Goal: Transaction & Acquisition: Obtain resource

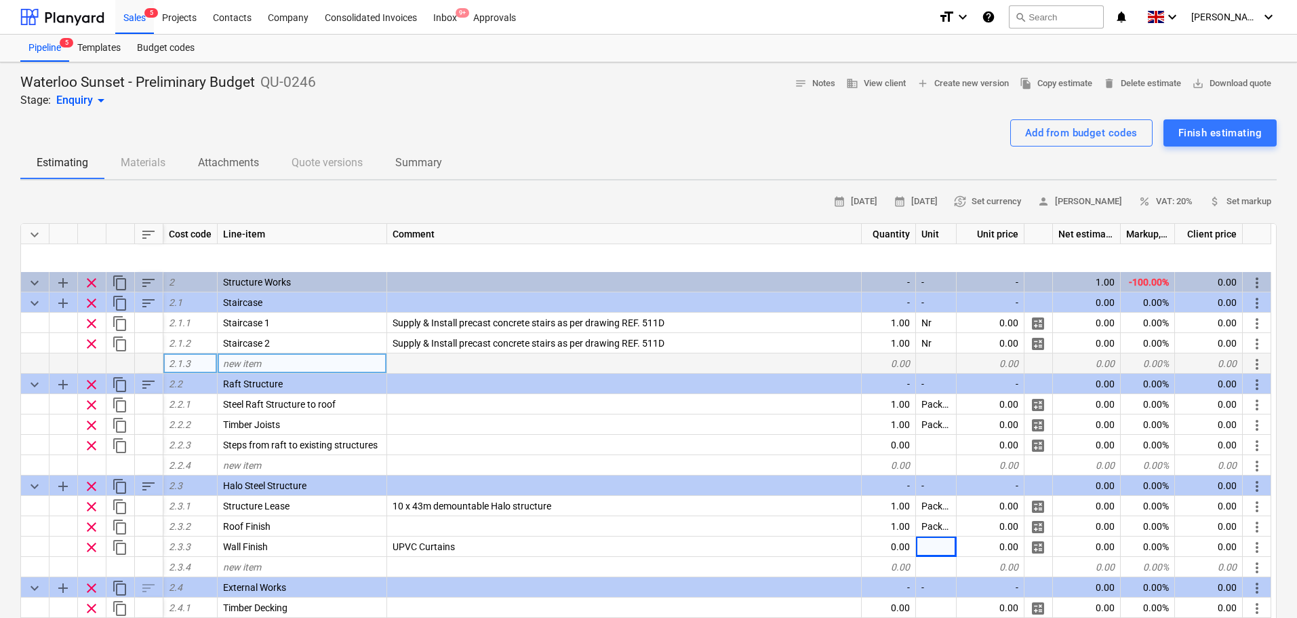
scroll to position [407, 0]
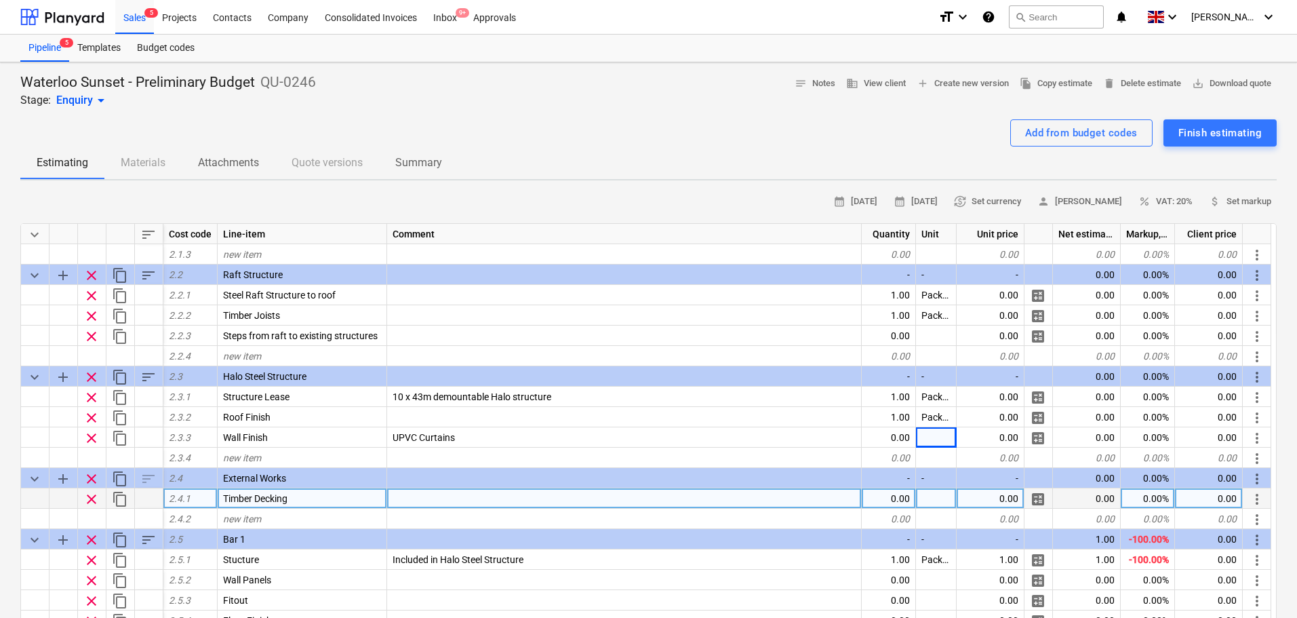
click at [307, 498] on div "Timber Decking" at bounding box center [302, 498] width 169 height 20
click at [331, 502] on input "Timber Decking" at bounding box center [302, 498] width 169 height 20
click at [332, 500] on input "Timber Decking" at bounding box center [302, 498] width 169 height 20
type input "Timber Decking - Indoor Seating"
click at [118, 498] on span "content_copy" at bounding box center [120, 499] width 16 height 16
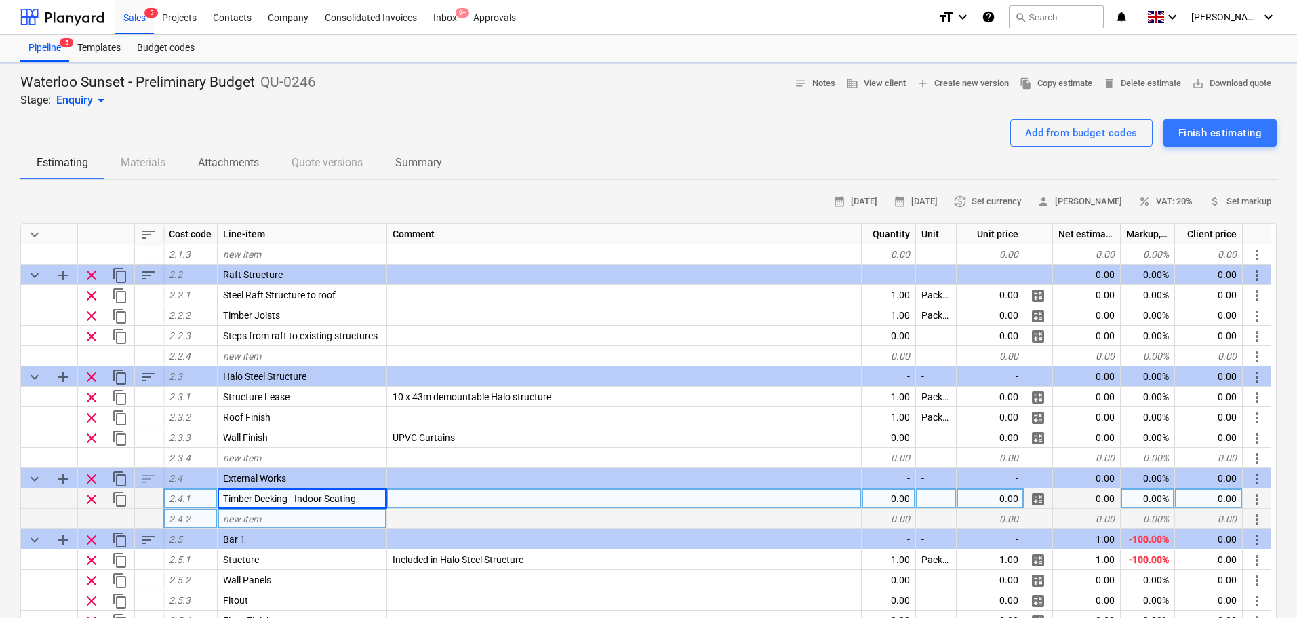
type textarea "x"
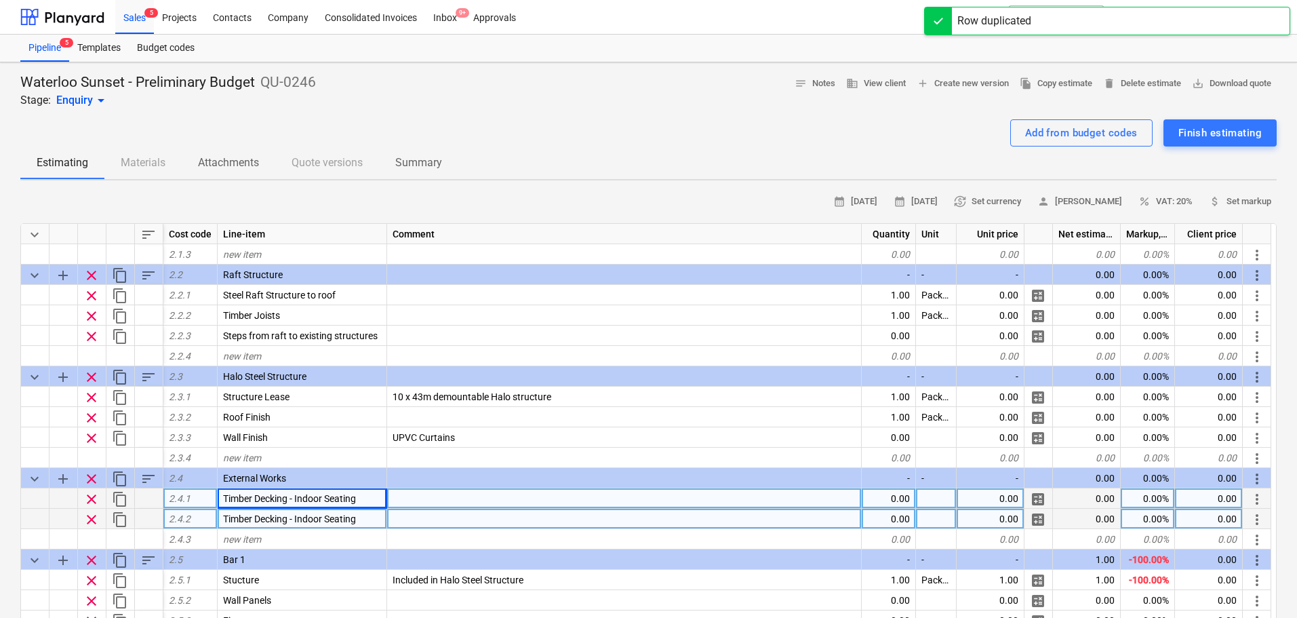
click at [355, 517] on span "Timber Decking - Indoor Seating" at bounding box center [289, 518] width 133 height 11
click at [324, 517] on input "Timber Decking - Indoor Seating" at bounding box center [302, 518] width 169 height 20
drag, startPoint x: 324, startPoint y: 517, endPoint x: 303, endPoint y: 515, distance: 21.1
click at [303, 515] on input "Timber Decking - Indoor Seating" at bounding box center [302, 518] width 169 height 20
type input "Timber Decking - Outdoor Seating"
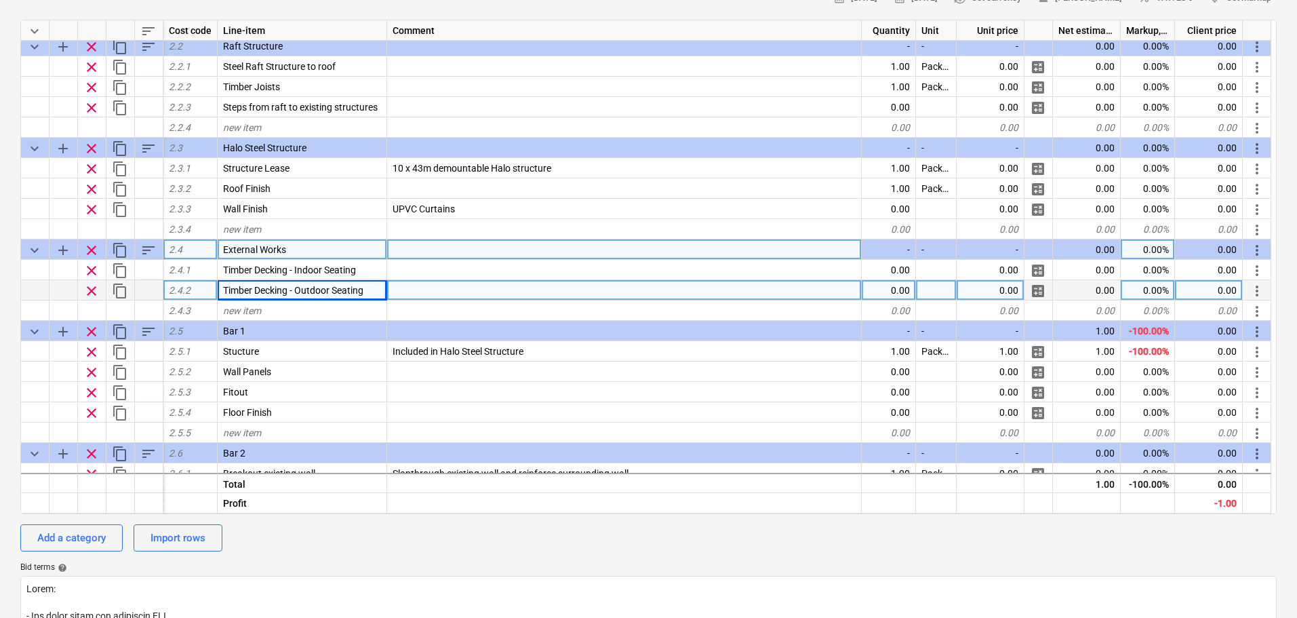
scroll to position [429, 0]
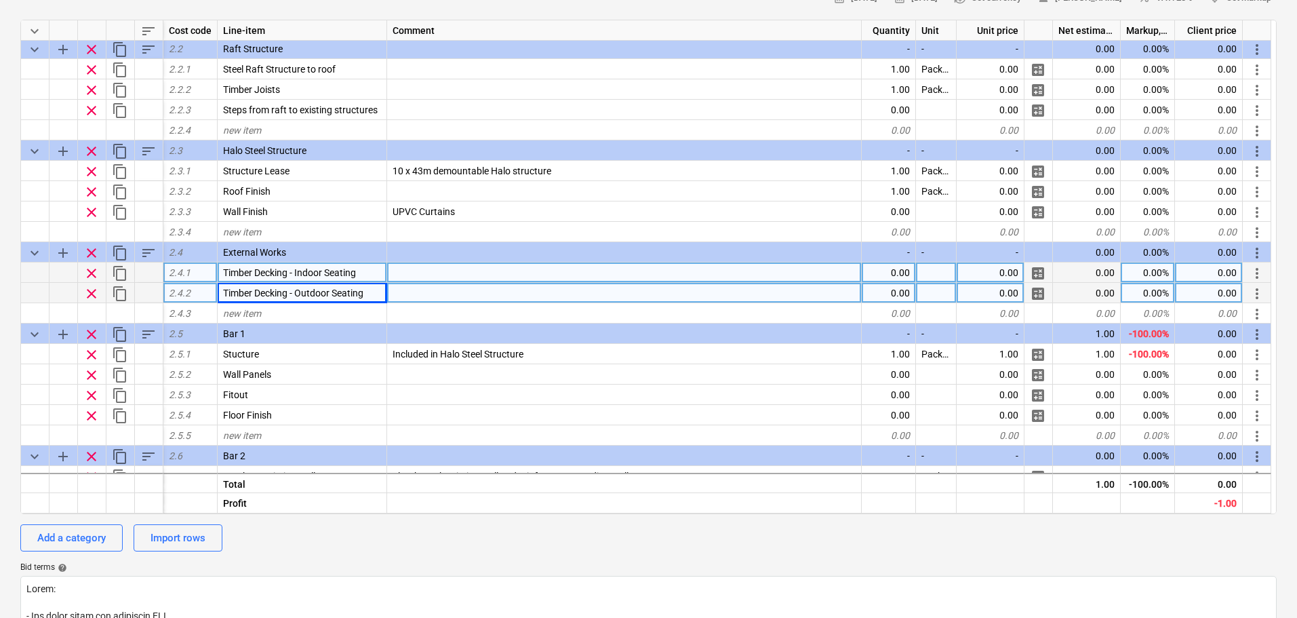
click at [887, 276] on div "0.00" at bounding box center [889, 272] width 54 height 20
type textarea "x"
type input "m2"
type textarea "x"
type input "368"
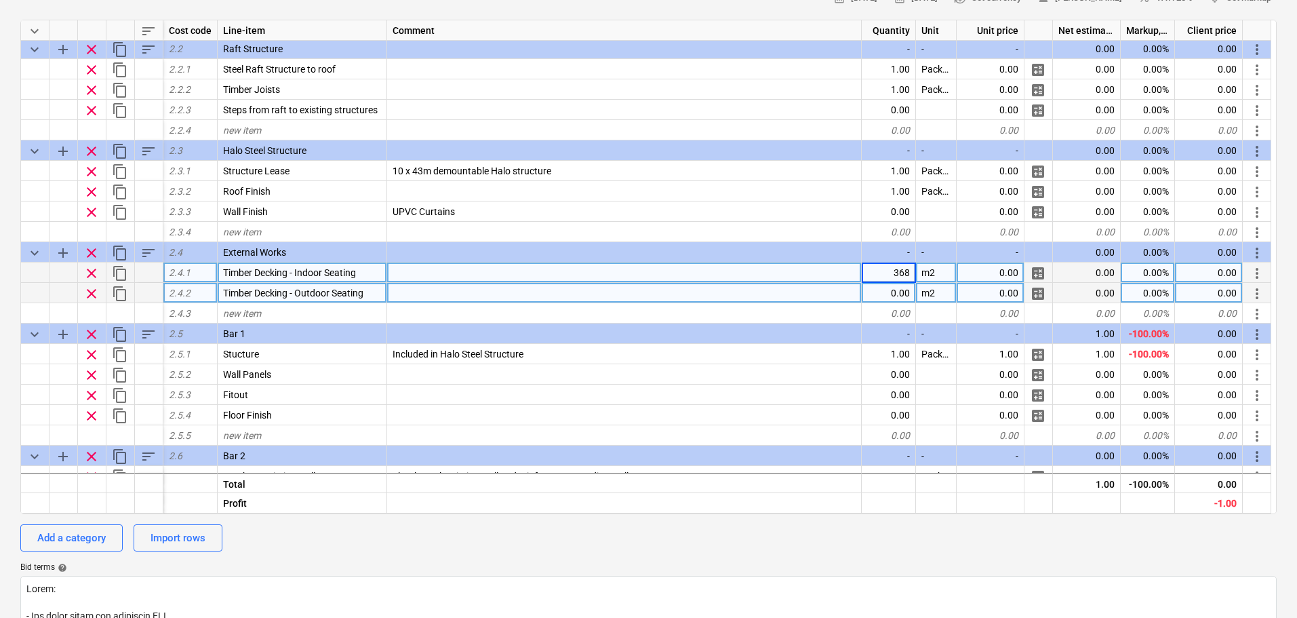
type textarea "x"
type input "223"
type textarea "x"
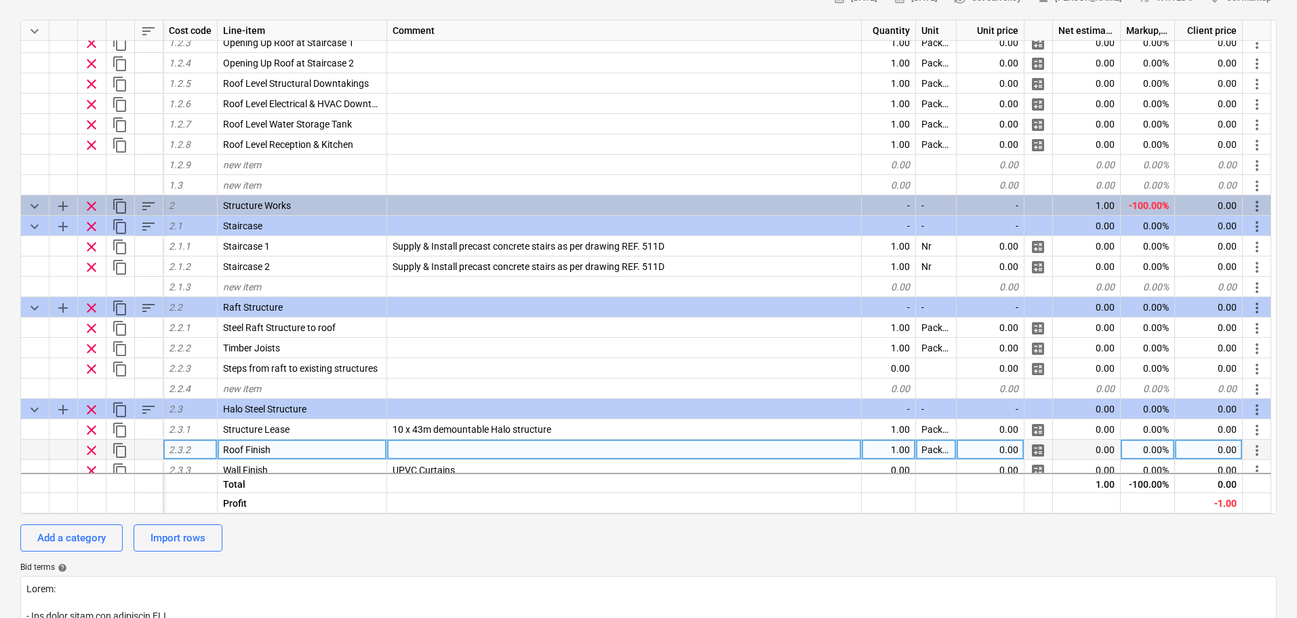
scroll to position [158, 0]
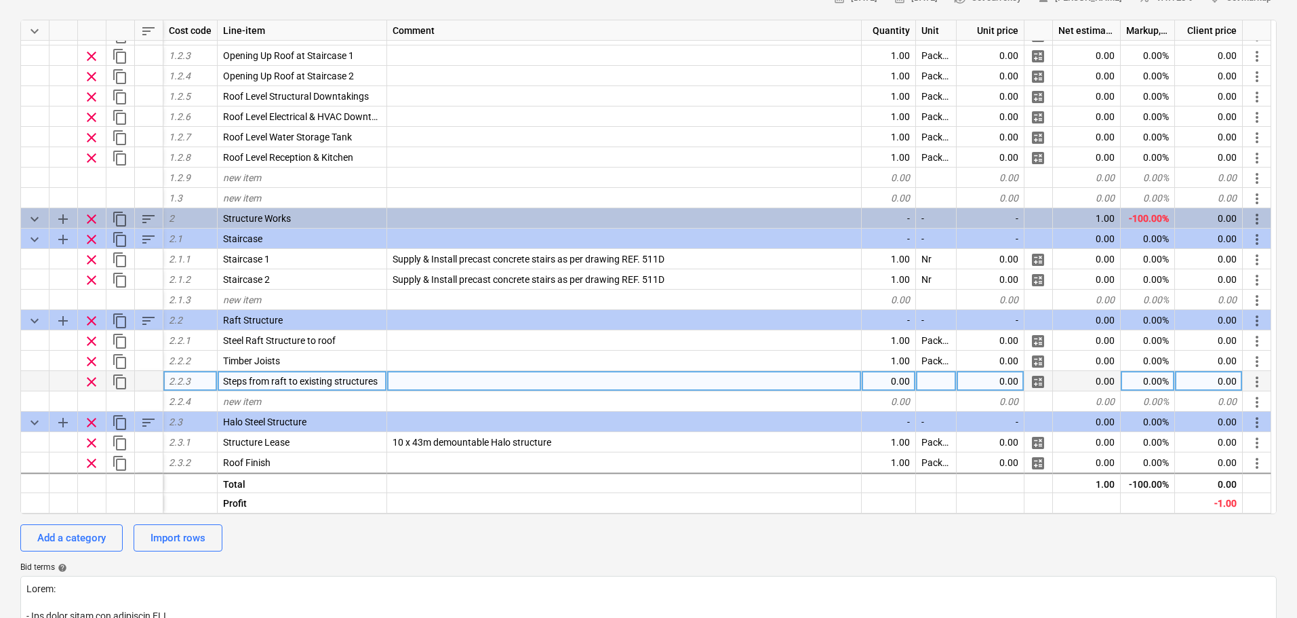
click at [885, 383] on div "0.00" at bounding box center [889, 381] width 54 height 20
type input "K"
type input "LinM"
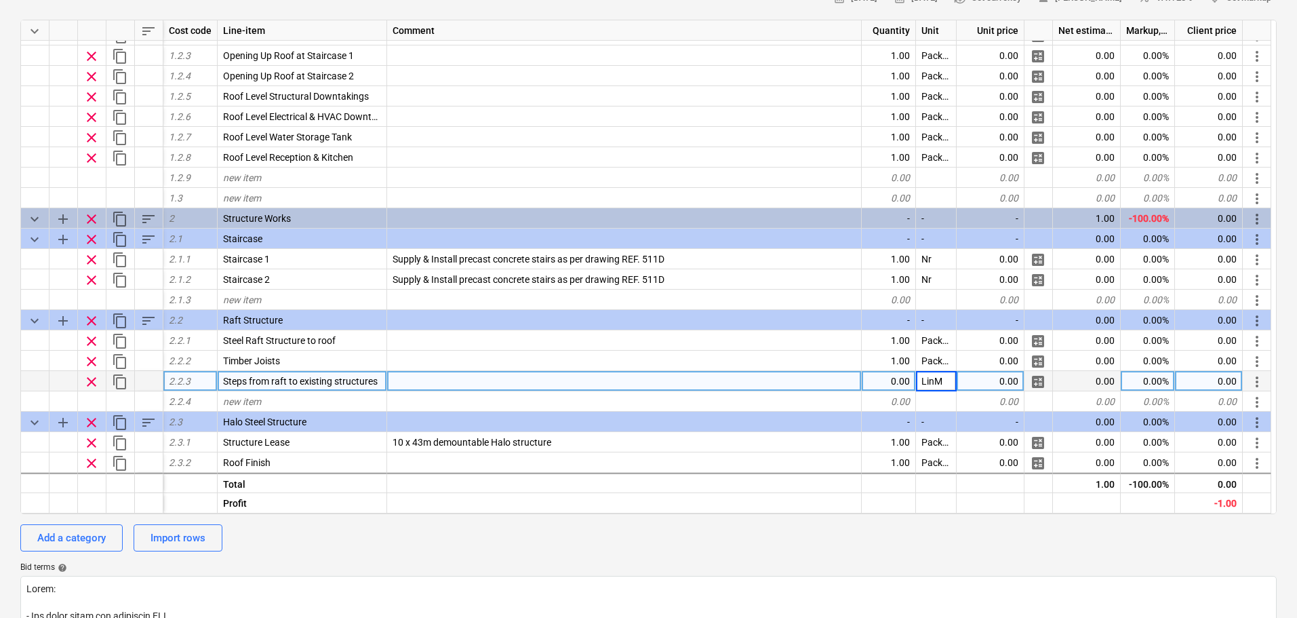
type textarea "x"
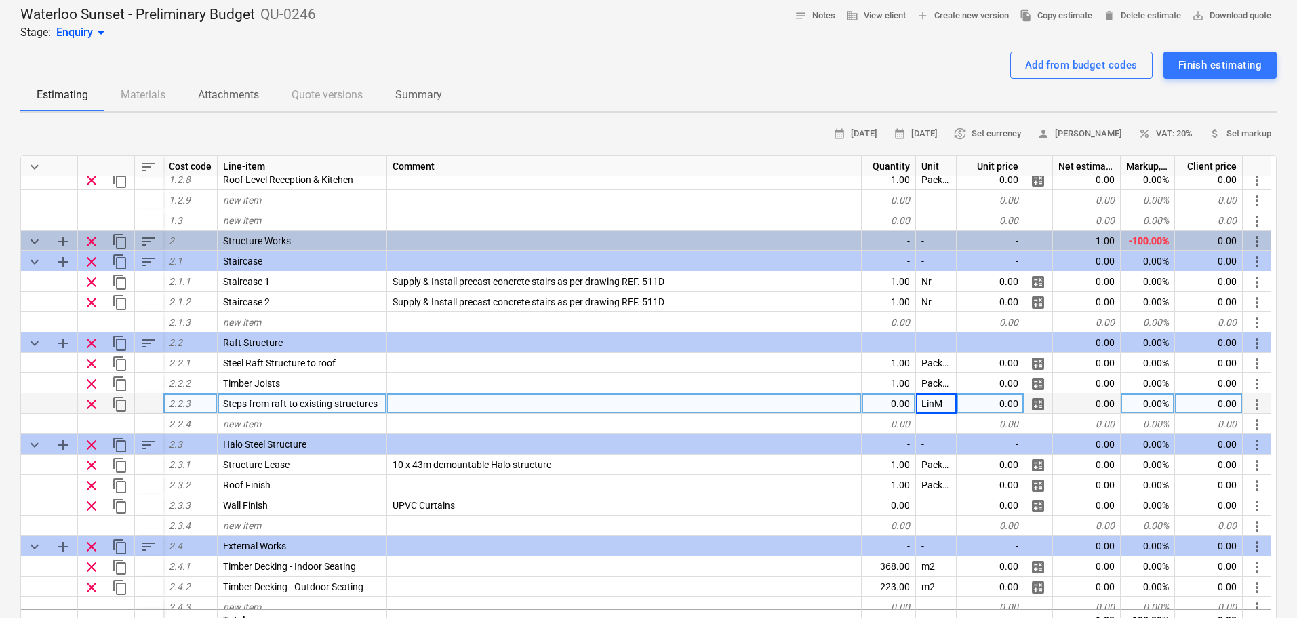
scroll to position [0, 0]
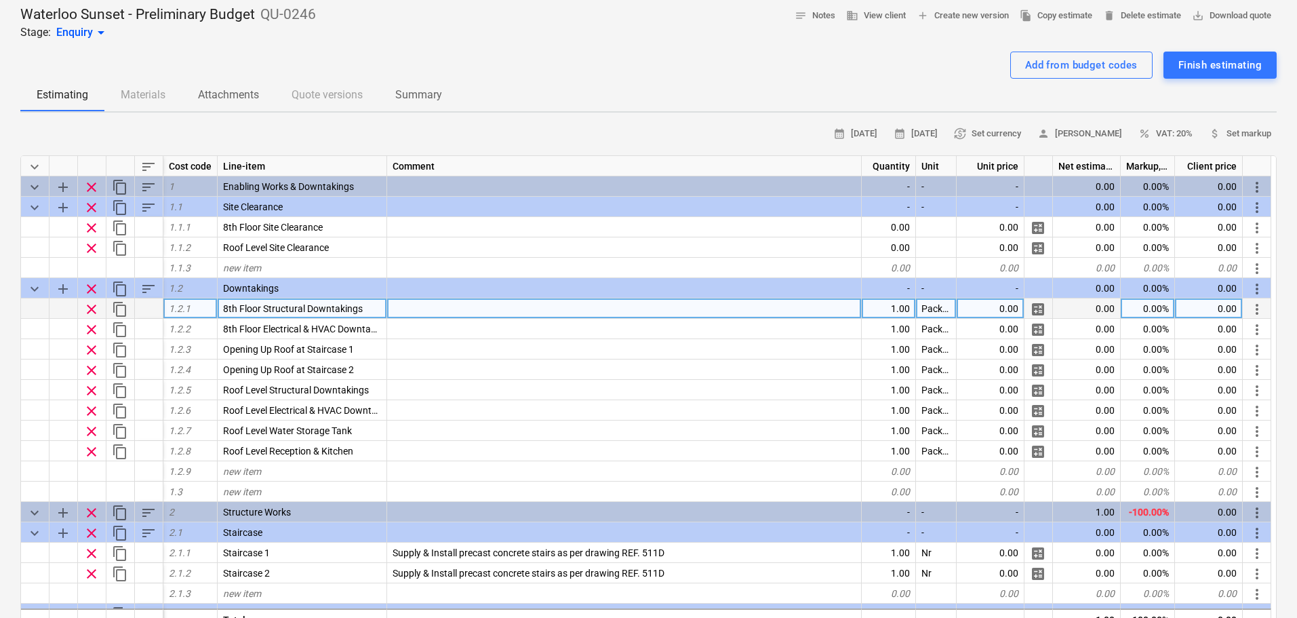
click at [934, 312] on div "Package" at bounding box center [936, 308] width 41 height 20
type input "Provisional Sum"
type textarea "x"
click at [938, 310] on div "Provisional Sum" at bounding box center [936, 308] width 41 height 20
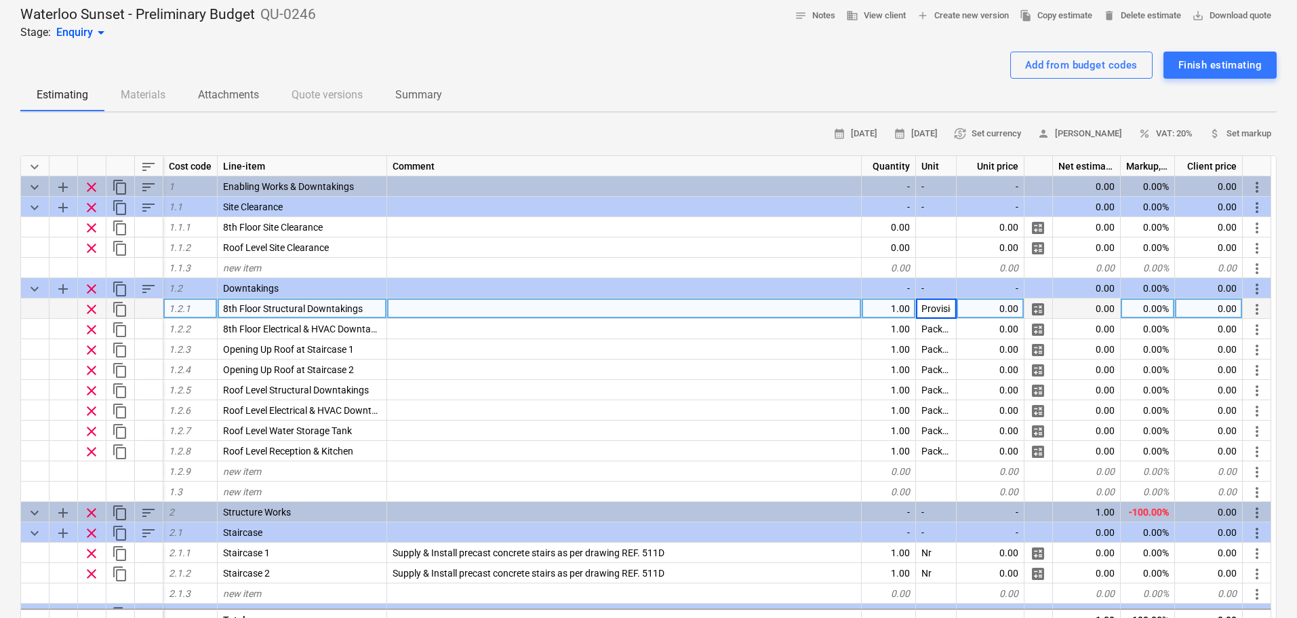
scroll to position [0, 39]
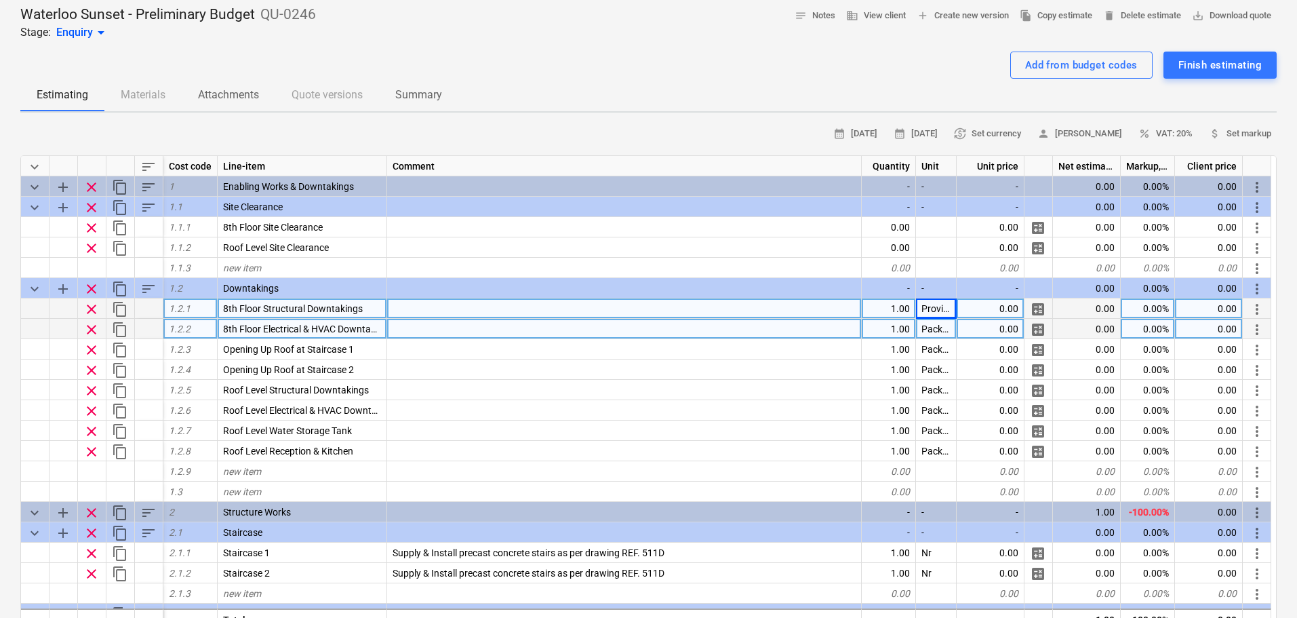
click at [934, 331] on div "Package" at bounding box center [936, 329] width 41 height 20
type input "Provisional Sum"
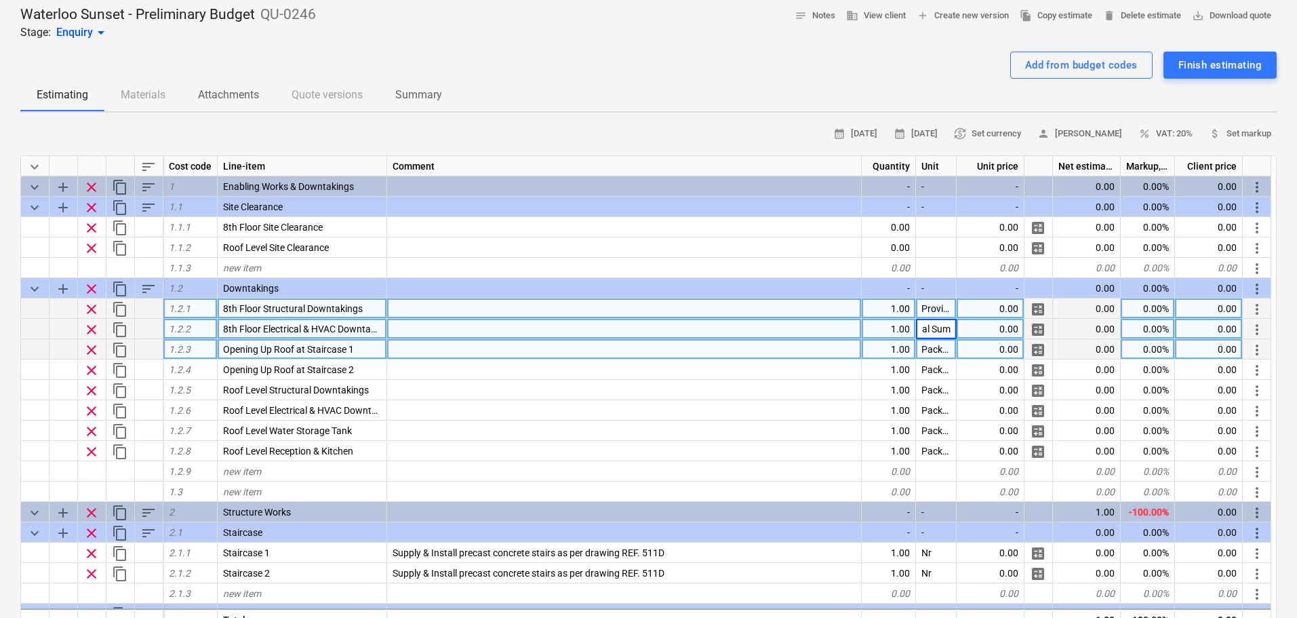
type textarea "x"
click at [935, 346] on div "Package" at bounding box center [936, 349] width 41 height 20
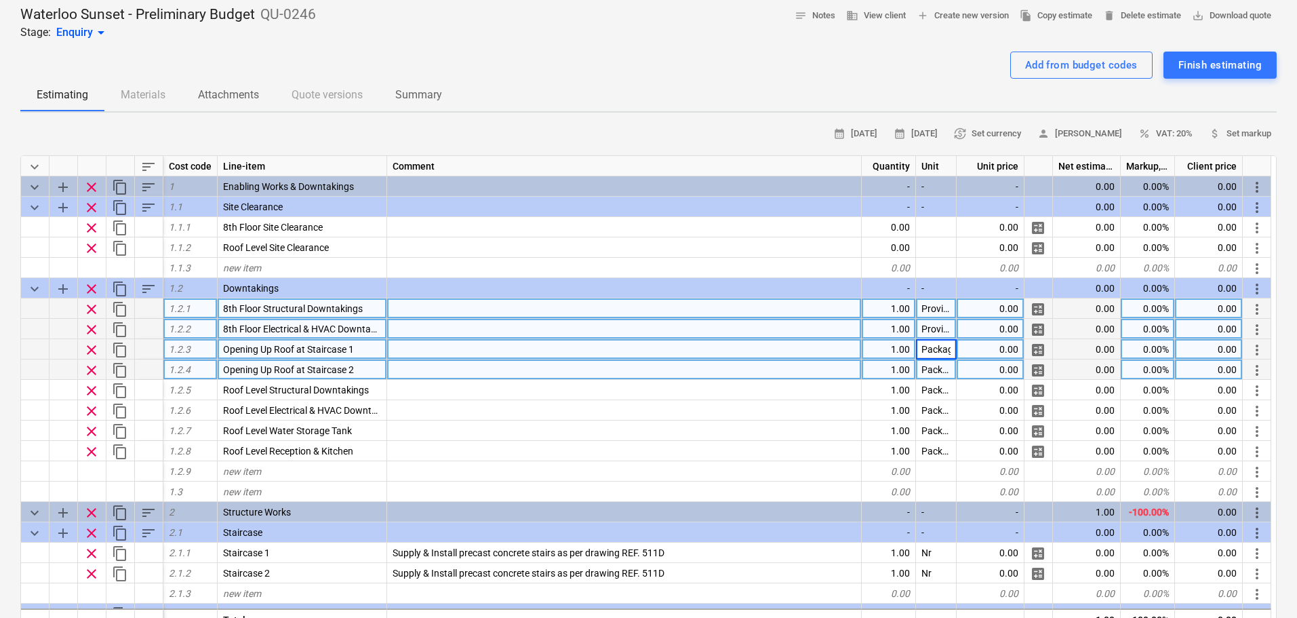
type input "Provisional Sum"
click at [931, 366] on div "Package" at bounding box center [936, 369] width 41 height 20
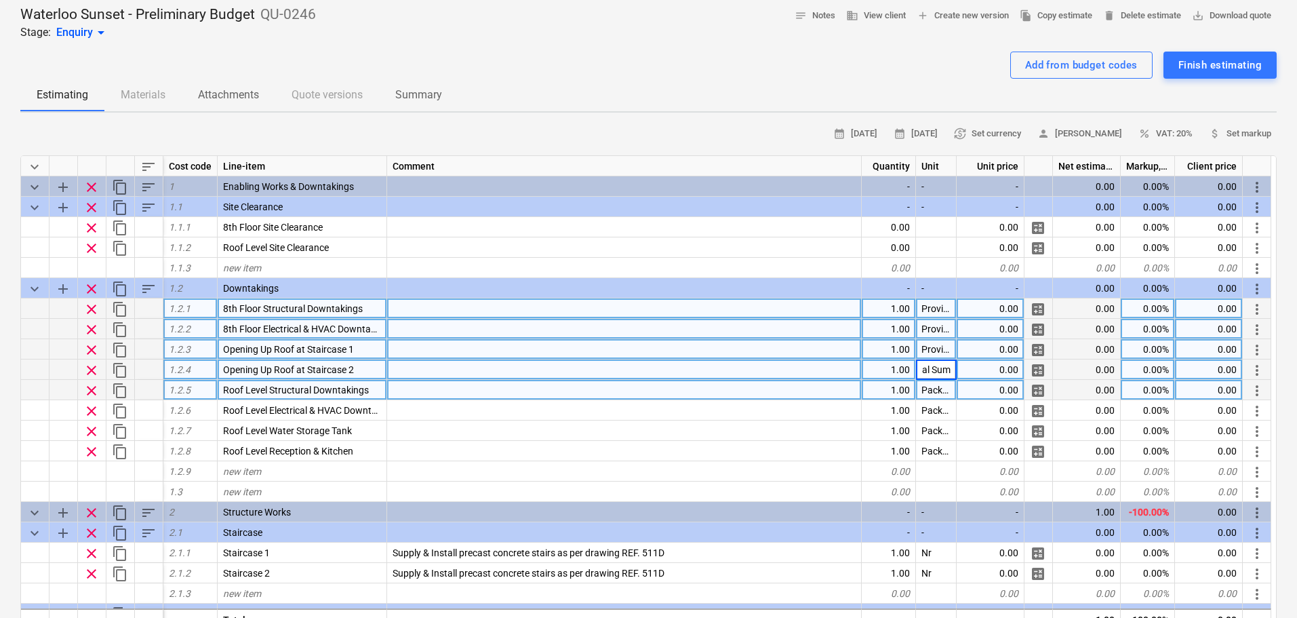
click at [933, 390] on div "Package" at bounding box center [936, 390] width 41 height 20
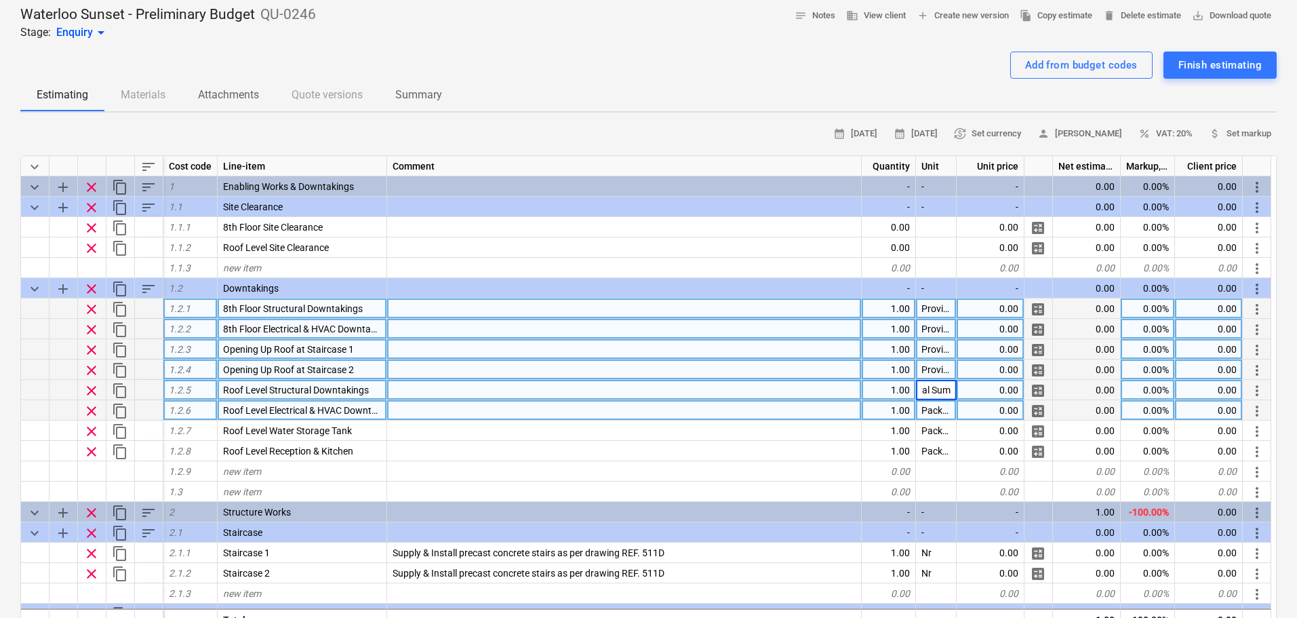
type textarea "x"
click at [931, 413] on div "Package" at bounding box center [936, 410] width 41 height 20
type input "Provisional Sum"
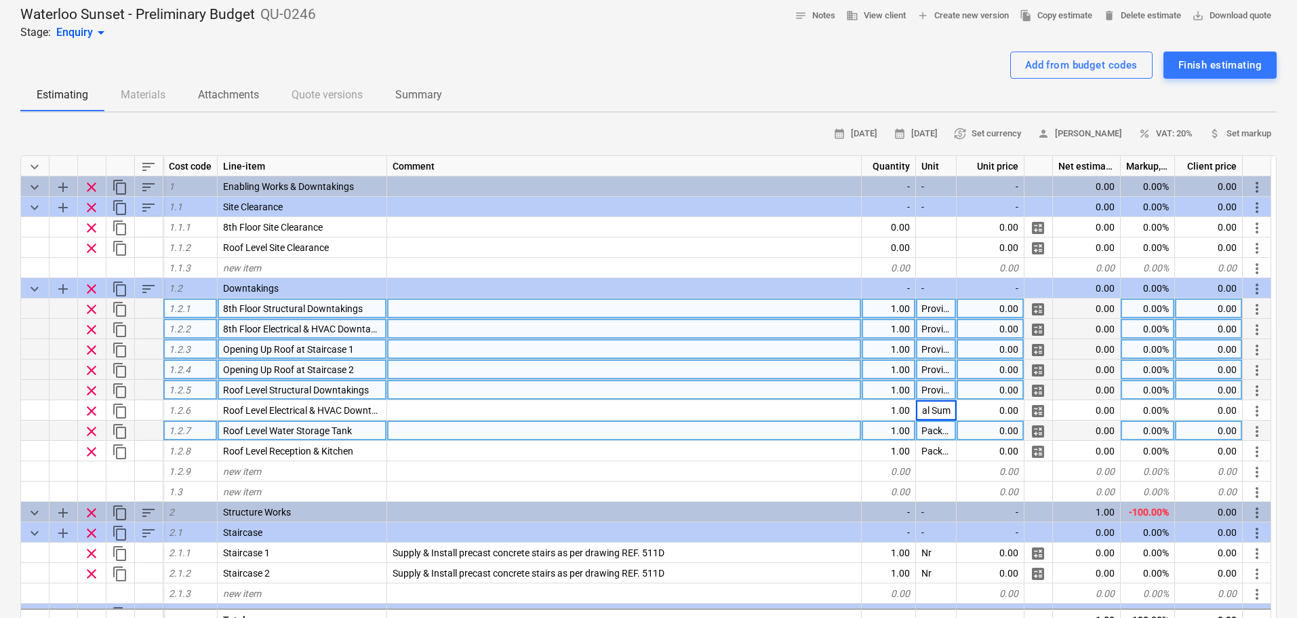
click at [934, 426] on div "Package" at bounding box center [936, 430] width 41 height 20
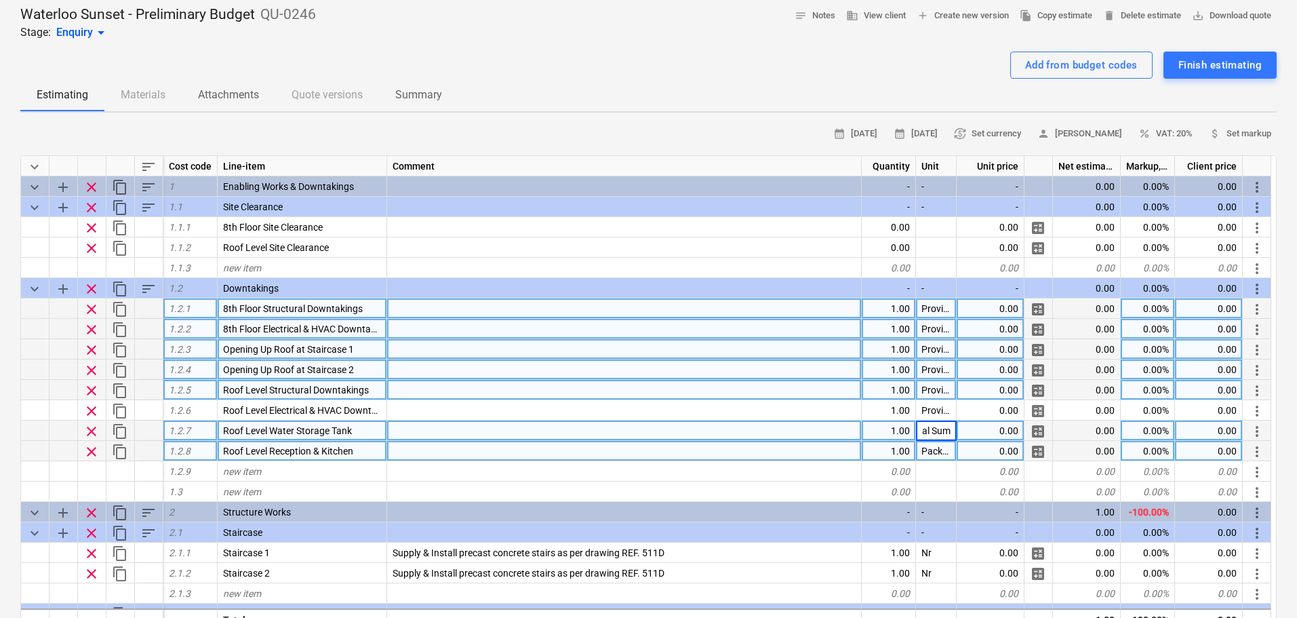
type textarea "x"
click at [931, 451] on div "Package" at bounding box center [936, 451] width 41 height 20
type input "Provisional Sum"
click at [0, 440] on div "Waterloo Sunset - Preliminary Budget QU-0246 Stage: Enquiry arrow_drop_down not…" at bounding box center [648, 617] width 1297 height 1245
type textarea "x"
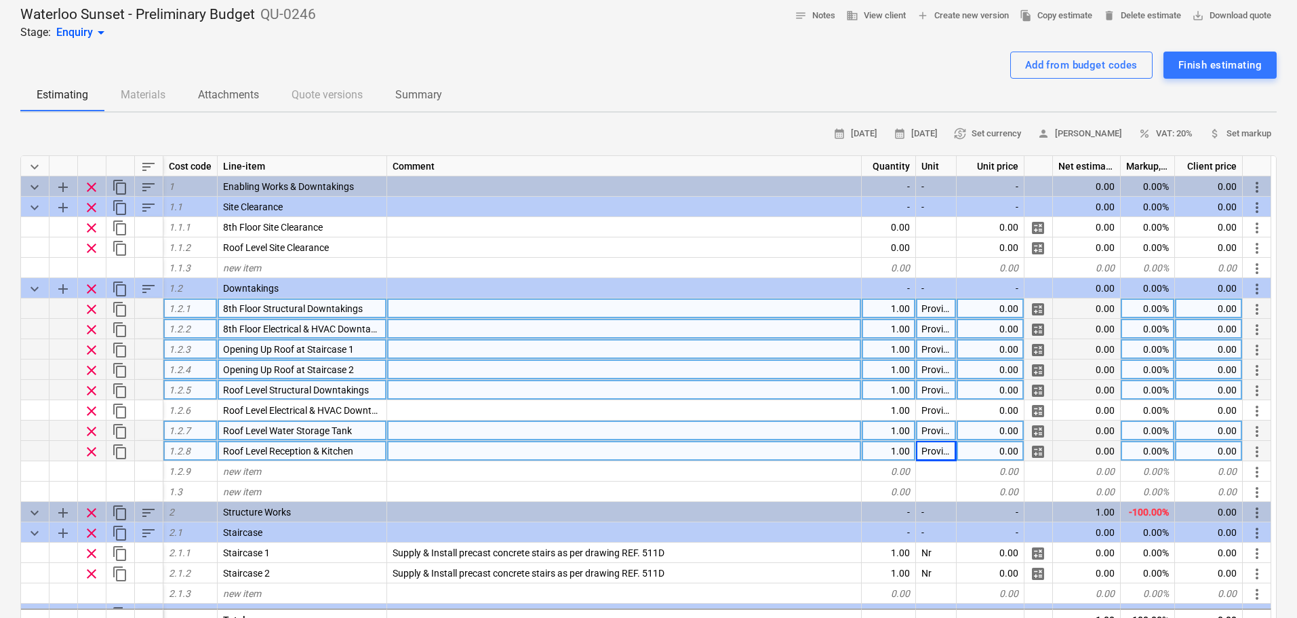
scroll to position [0, 0]
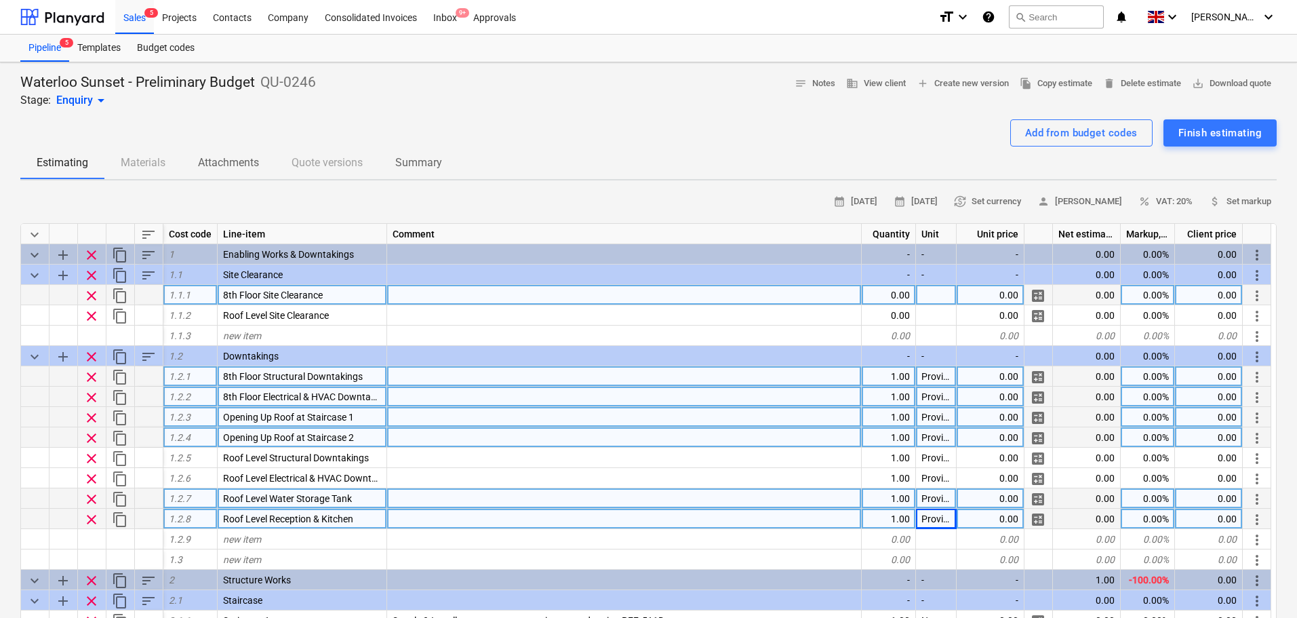
click at [898, 298] on div "0.00" at bounding box center [889, 295] width 54 height 20
click at [949, 298] on div at bounding box center [936, 295] width 41 height 20
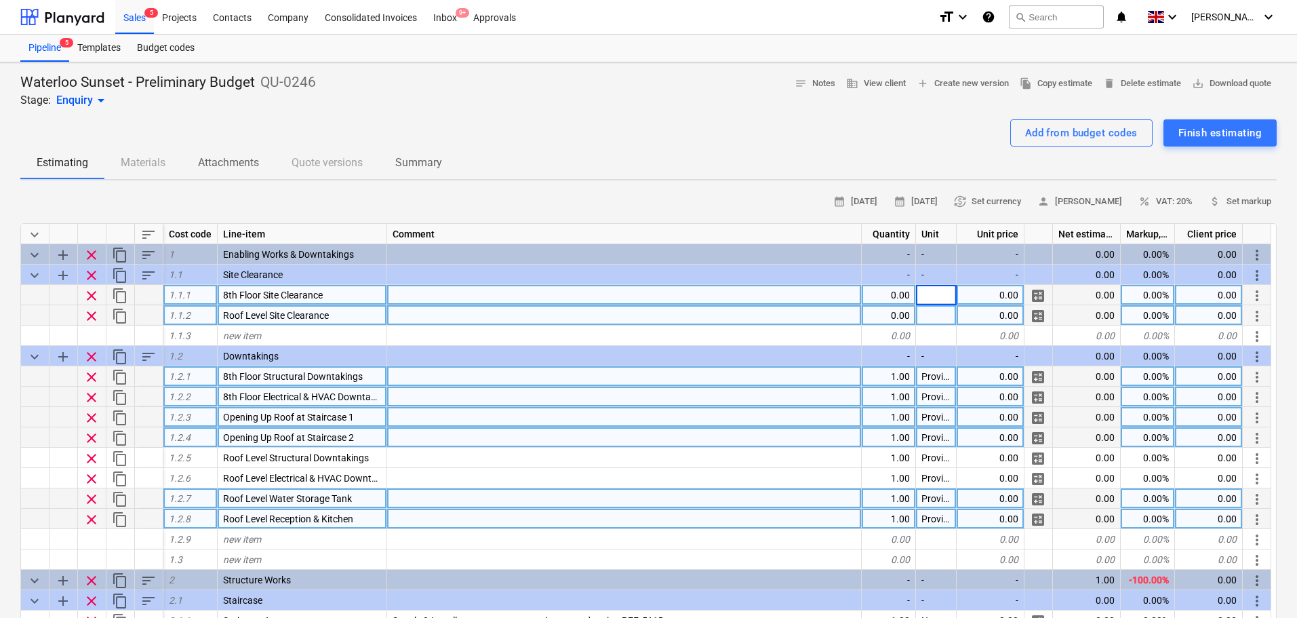
type input "Provisional Sum"
click at [935, 317] on div at bounding box center [936, 315] width 41 height 20
type textarea "x"
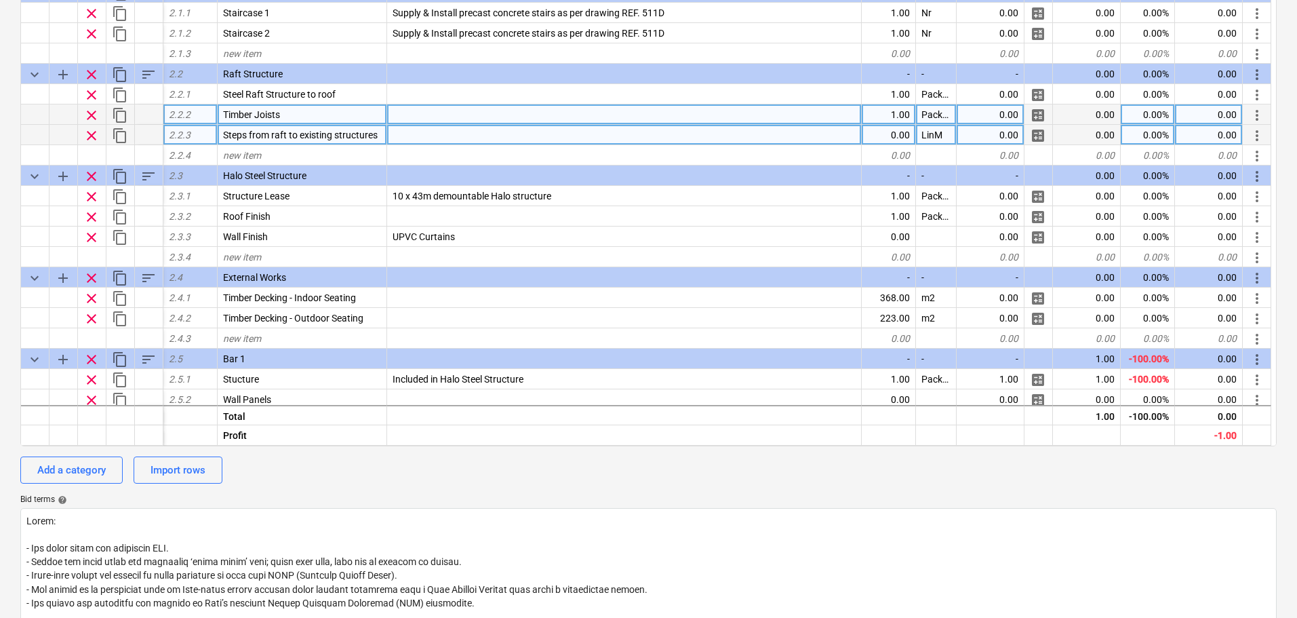
scroll to position [339, 0]
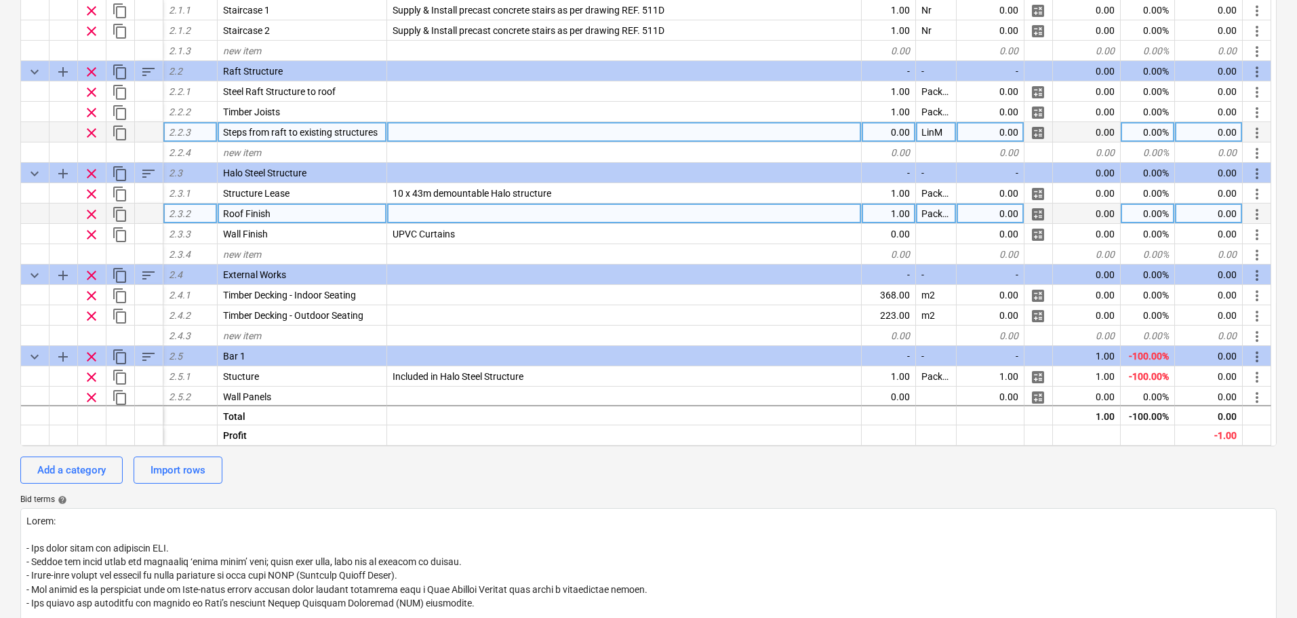
click at [885, 213] on div "1.00" at bounding box center [889, 213] width 54 height 20
type input "430"
type textarea "x"
type input "n"
type input "m2"
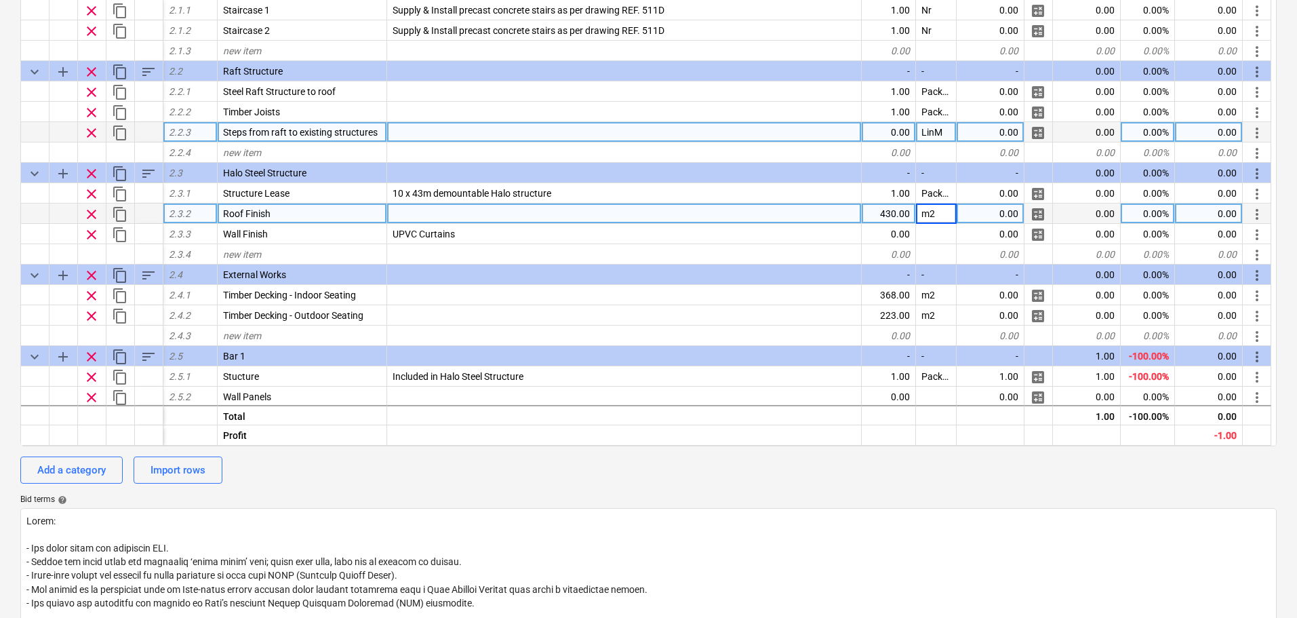
type textarea "x"
click at [885, 213] on div "430.00" at bounding box center [889, 213] width 54 height 20
type input "0"
type textarea "x"
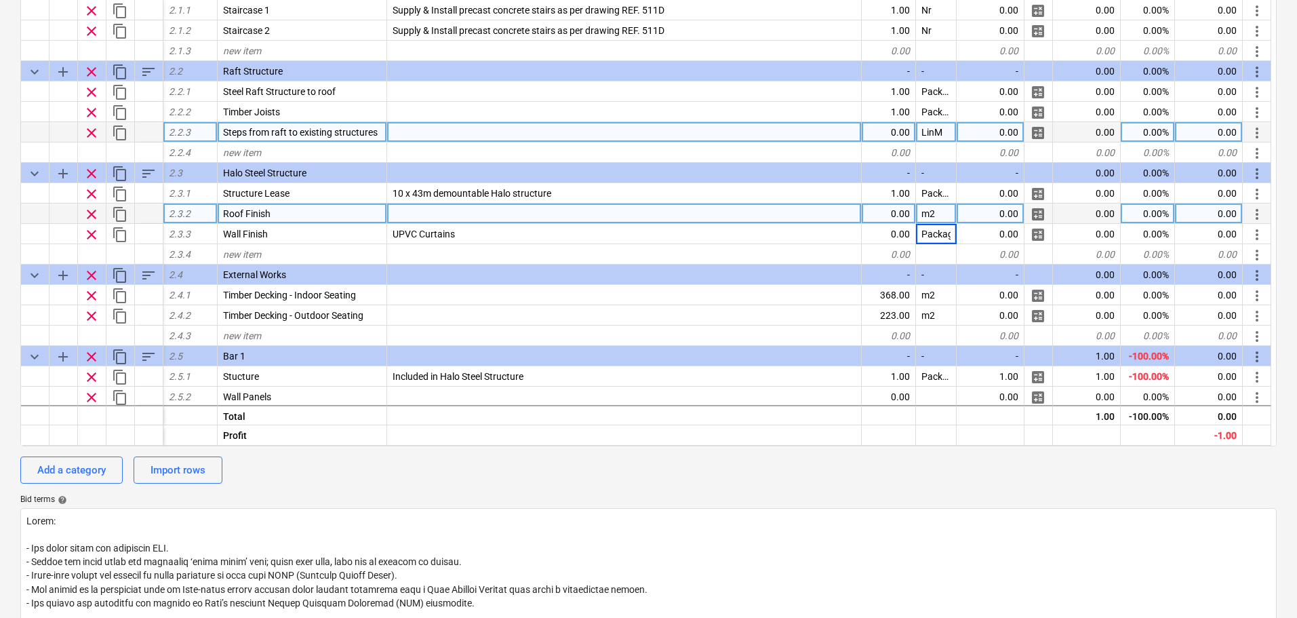
type input "Package"
type textarea "x"
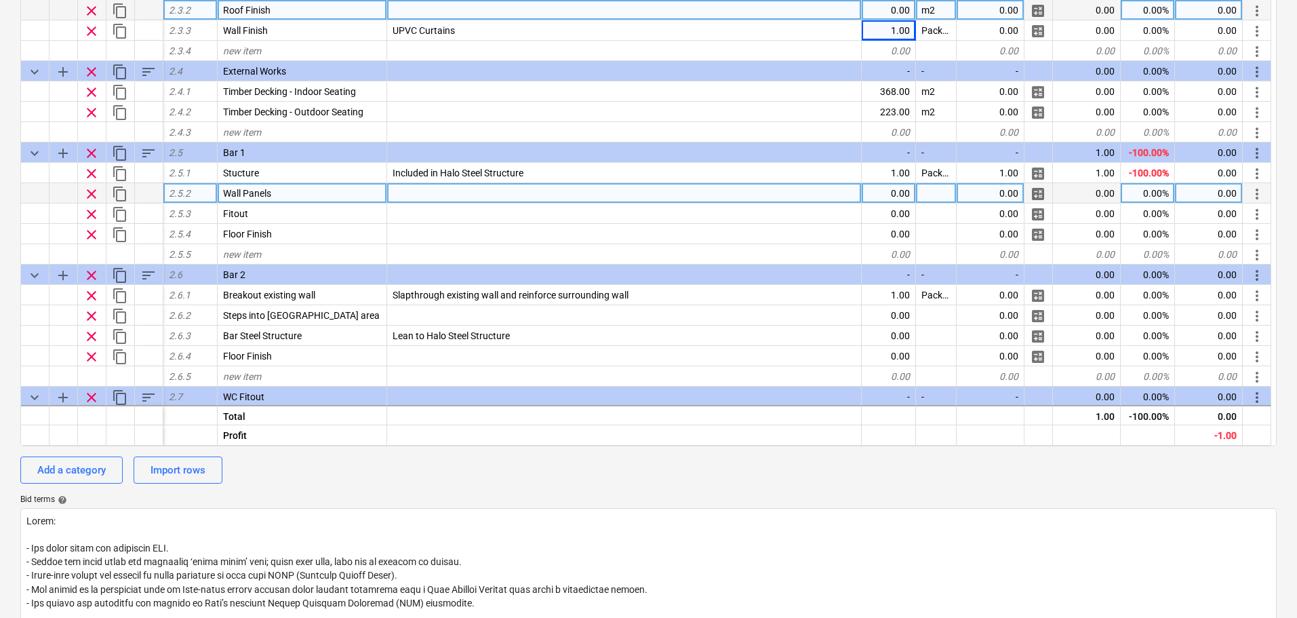
click at [900, 194] on div "0.00" at bounding box center [889, 193] width 54 height 20
click at [940, 190] on div at bounding box center [936, 193] width 41 height 20
type input "m2"
type textarea "x"
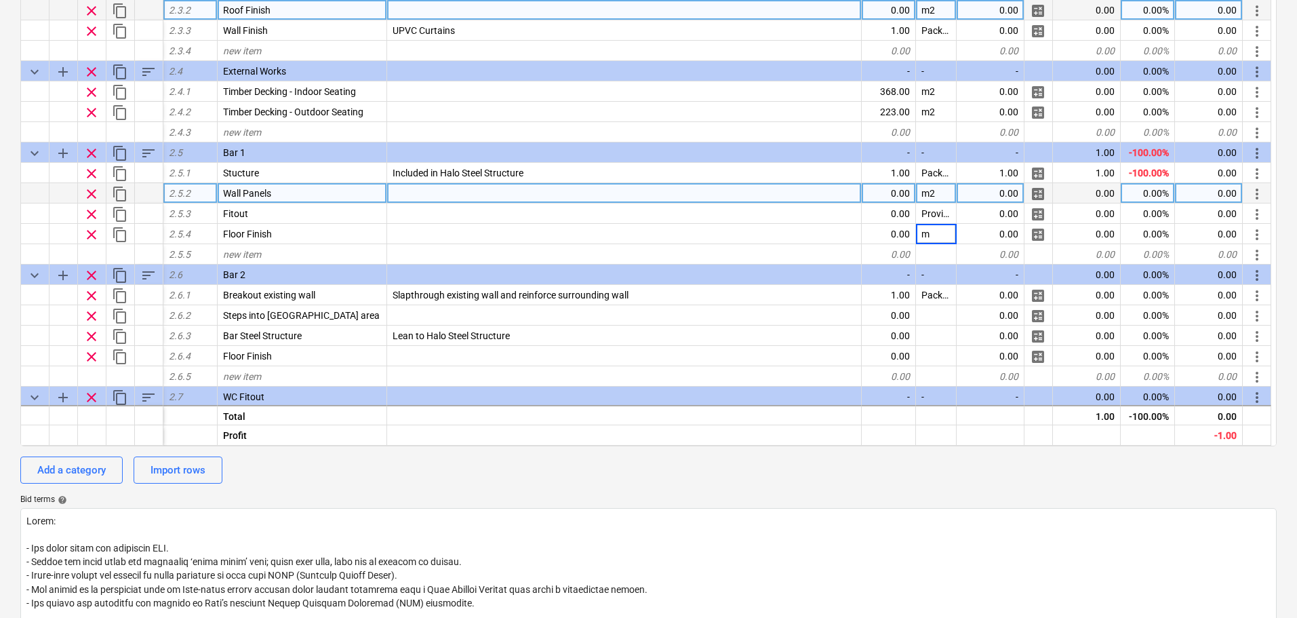
type input "m2"
type textarea "x"
type input "LinM"
type textarea "x"
type input "Package"
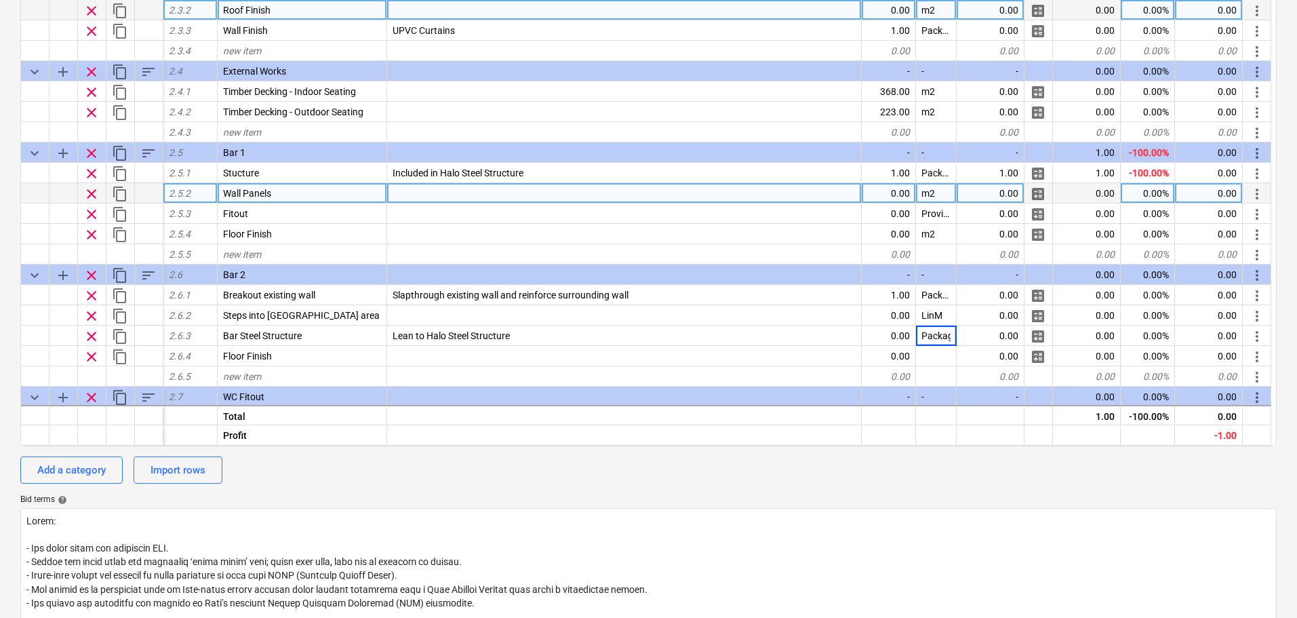
scroll to position [0, 7]
type textarea "x"
type input "m2"
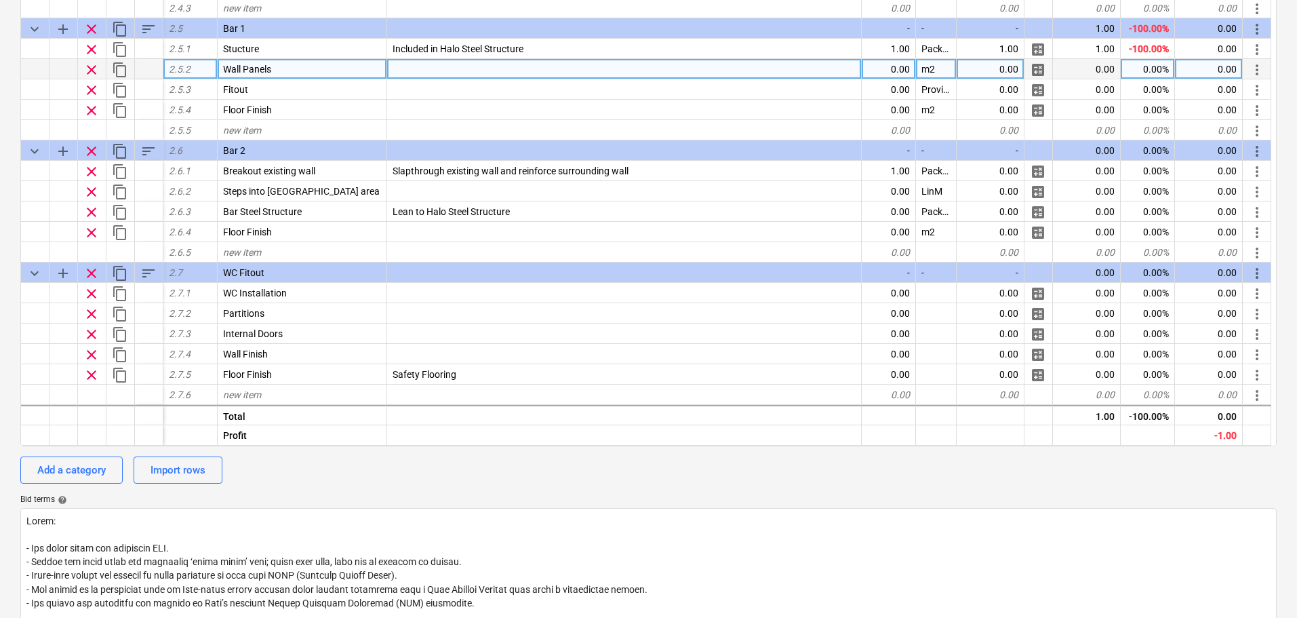
scroll to position [707, 0]
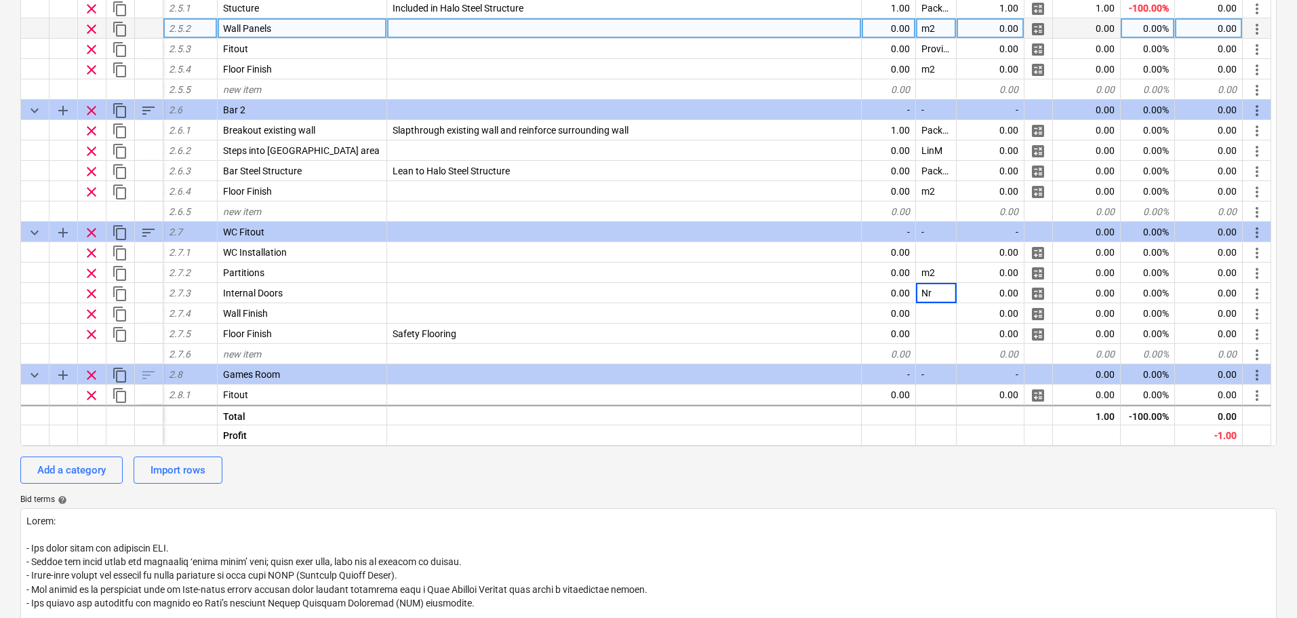
type textarea "x"
type input "M"
type input "m2"
type textarea "x"
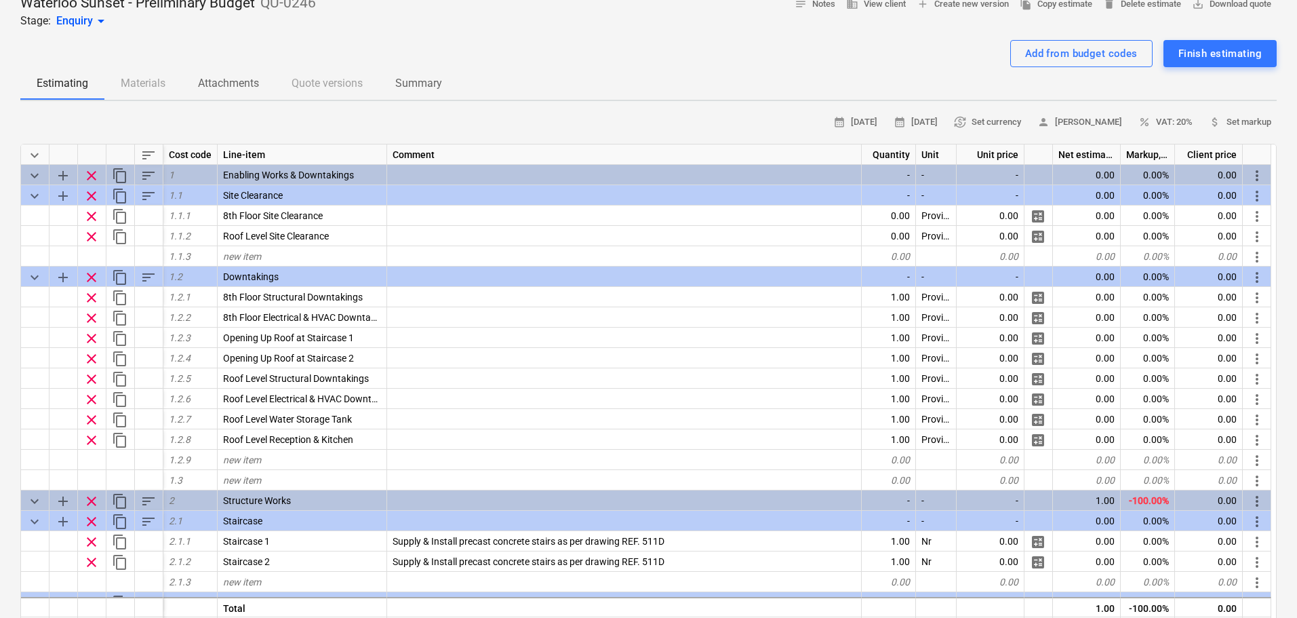
scroll to position [0, 0]
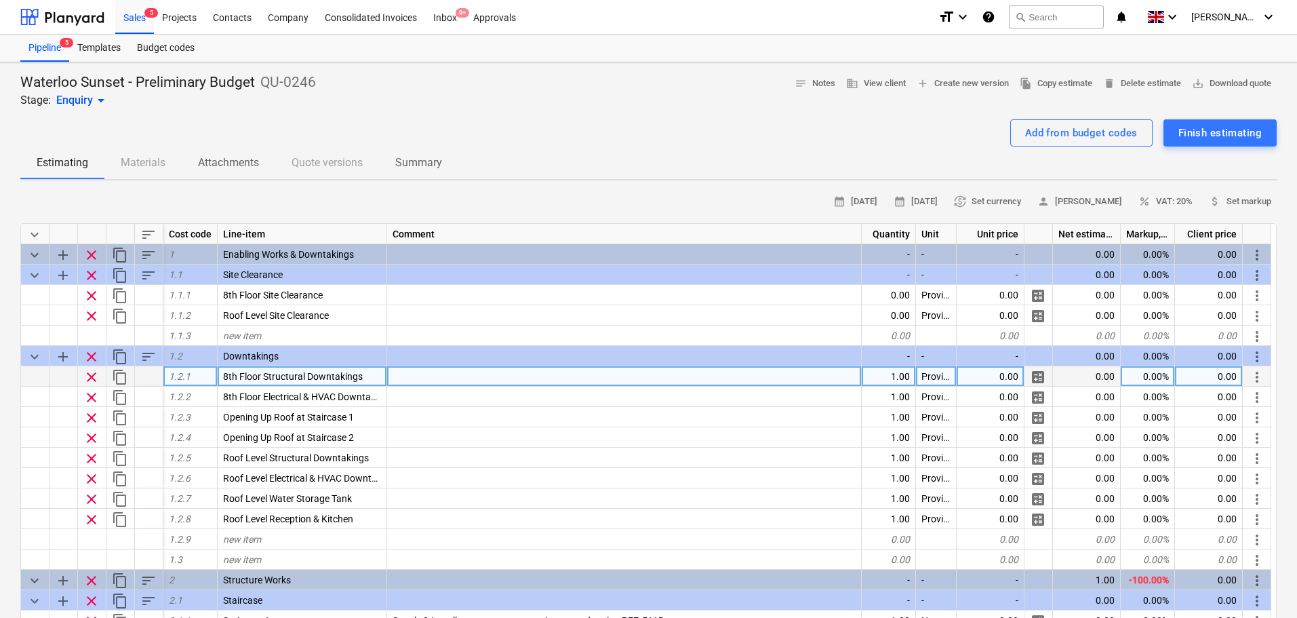
click at [986, 380] on div "0.00" at bounding box center [990, 376] width 68 height 20
type input "1"
type textarea "x"
click at [1215, 85] on span "save_alt Download quote" at bounding box center [1231, 84] width 79 height 16
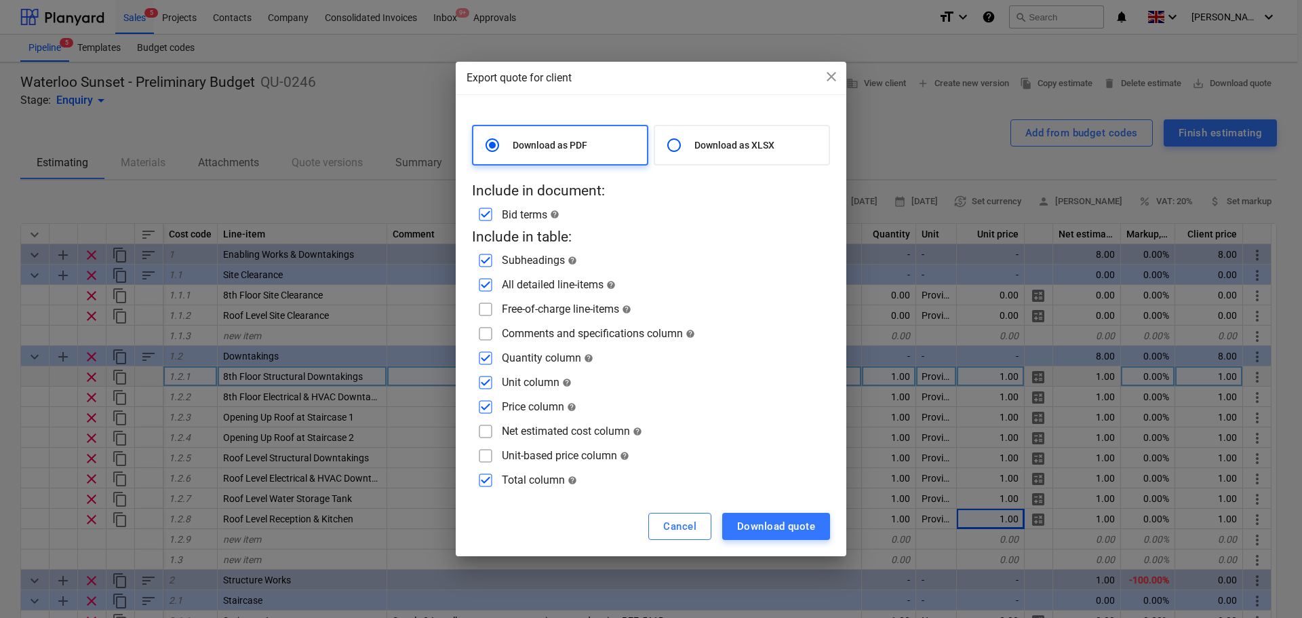
click at [486, 335] on input "checkbox" at bounding box center [486, 334] width 22 height 22
checkbox input "true"
click at [737, 533] on div "Download quote" at bounding box center [776, 526] width 78 height 18
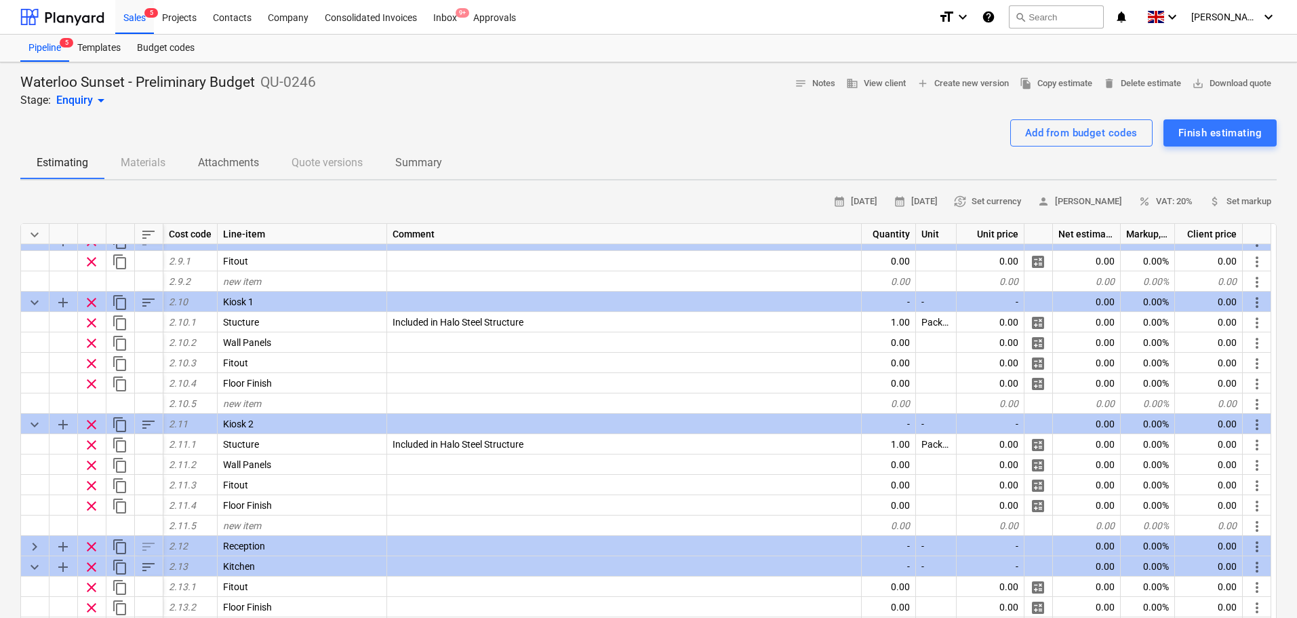
scroll to position [1175, 0]
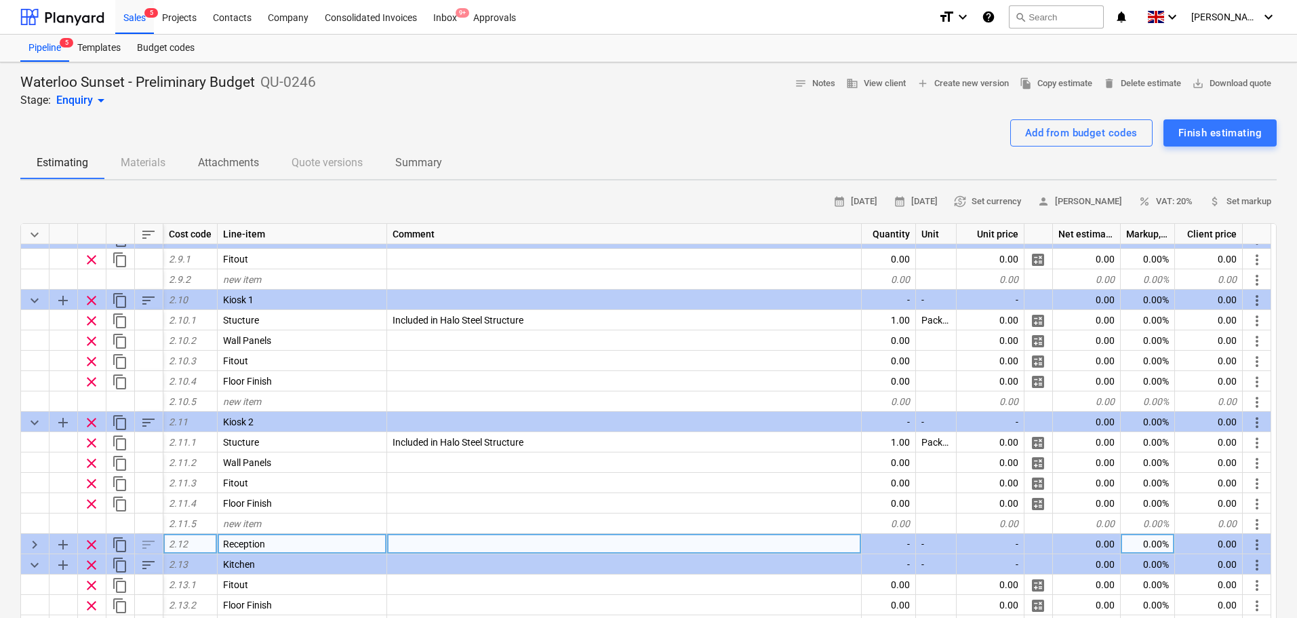
click at [30, 542] on span "keyboard_arrow_right" at bounding box center [34, 544] width 16 height 16
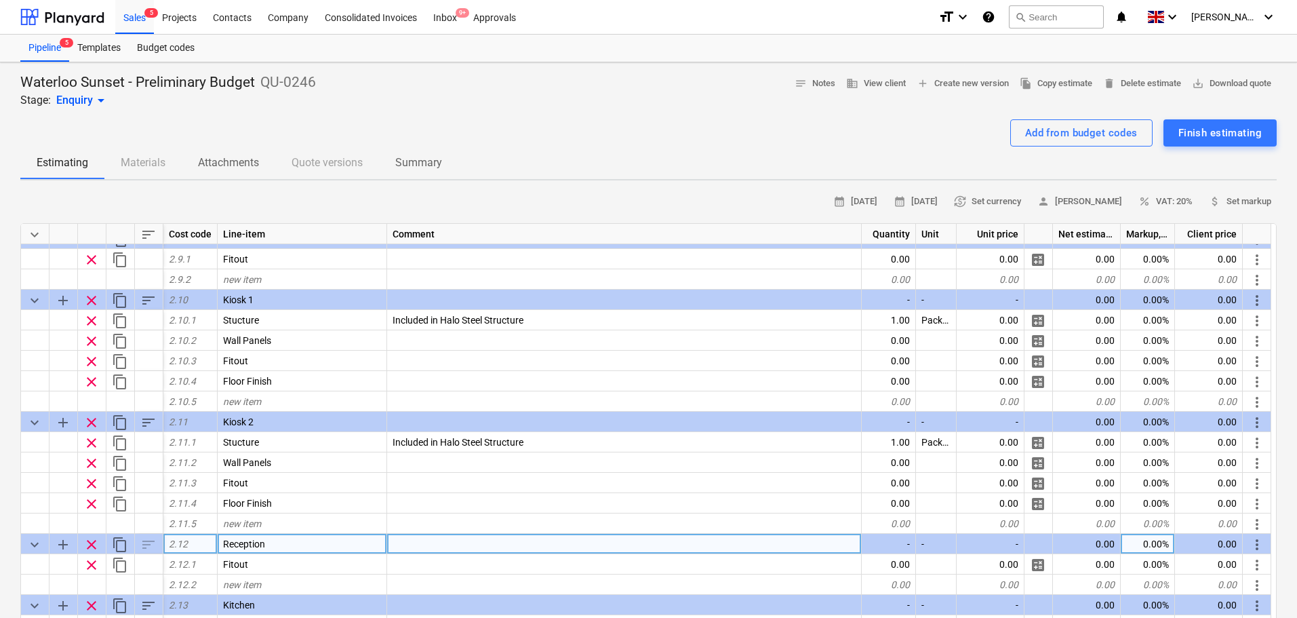
click at [34, 546] on span "keyboard_arrow_down" at bounding box center [34, 544] width 16 height 16
type textarea "x"
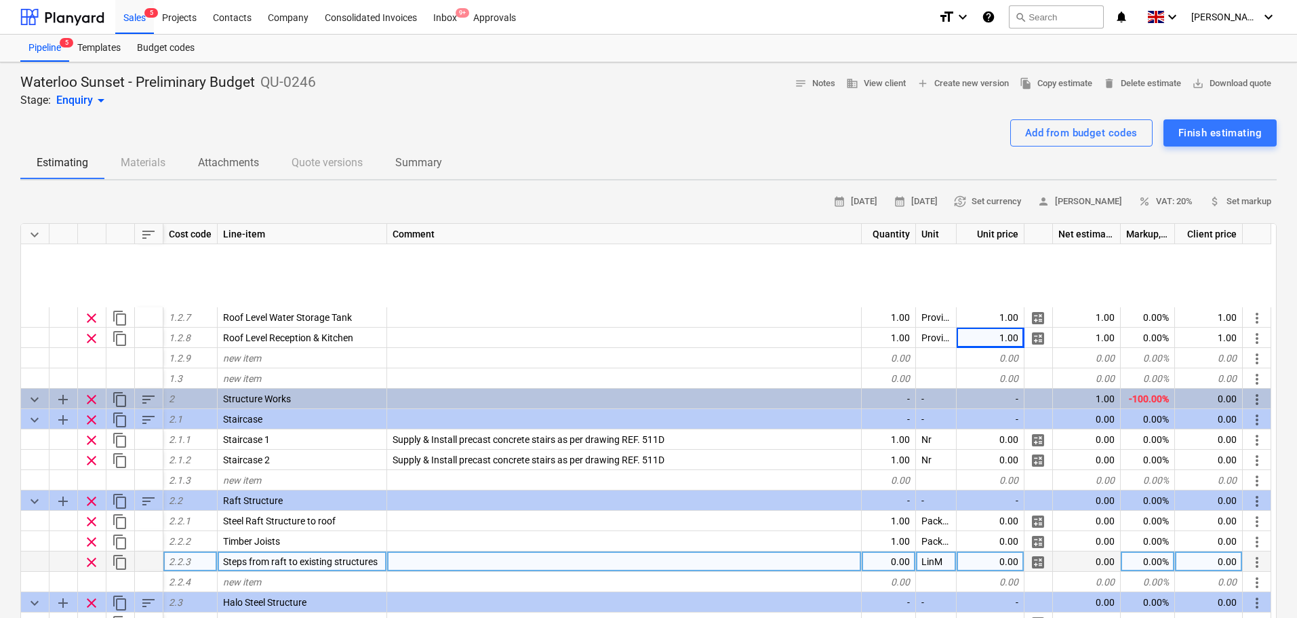
scroll to position [339, 0]
